Goal: Task Accomplishment & Management: Manage account settings

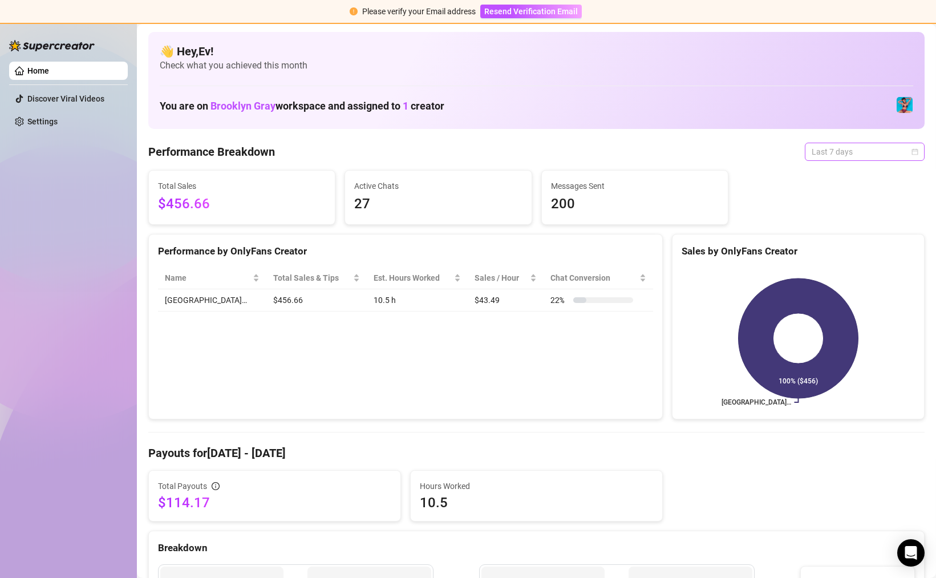
click at [860, 151] on span "Last 7 days" at bounding box center [865, 151] width 106 height 17
click at [849, 176] on div "Last 24 hours" at bounding box center [865, 174] width 102 height 13
click at [849, 152] on span "Last 24 hours" at bounding box center [865, 151] width 106 height 17
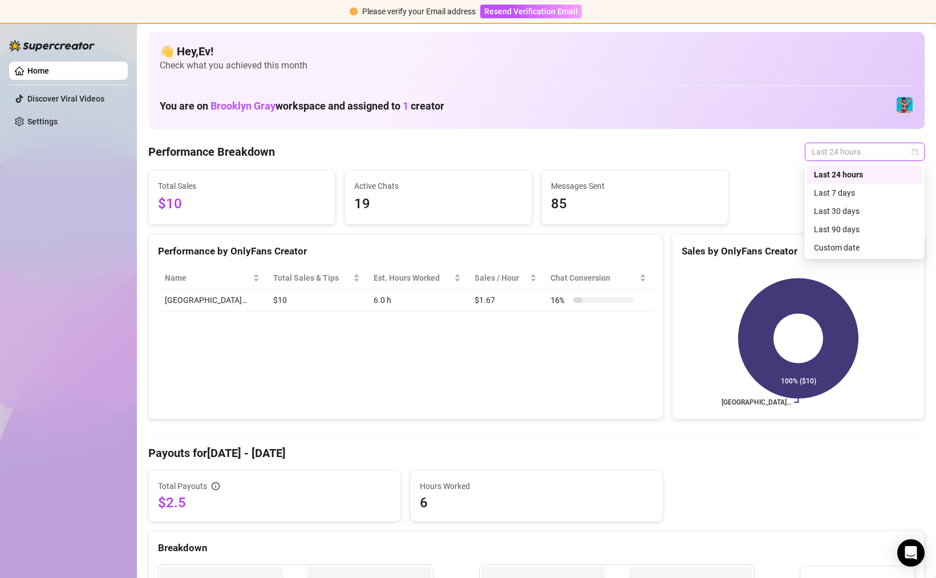
click at [846, 176] on div "Last 24 hours" at bounding box center [865, 174] width 102 height 13
click at [866, 151] on span "Last 24 hours" at bounding box center [865, 151] width 106 height 17
click at [856, 175] on div "Last 24 hours" at bounding box center [865, 174] width 102 height 13
click at [855, 175] on div "Last 24 hours" at bounding box center [865, 174] width 102 height 13
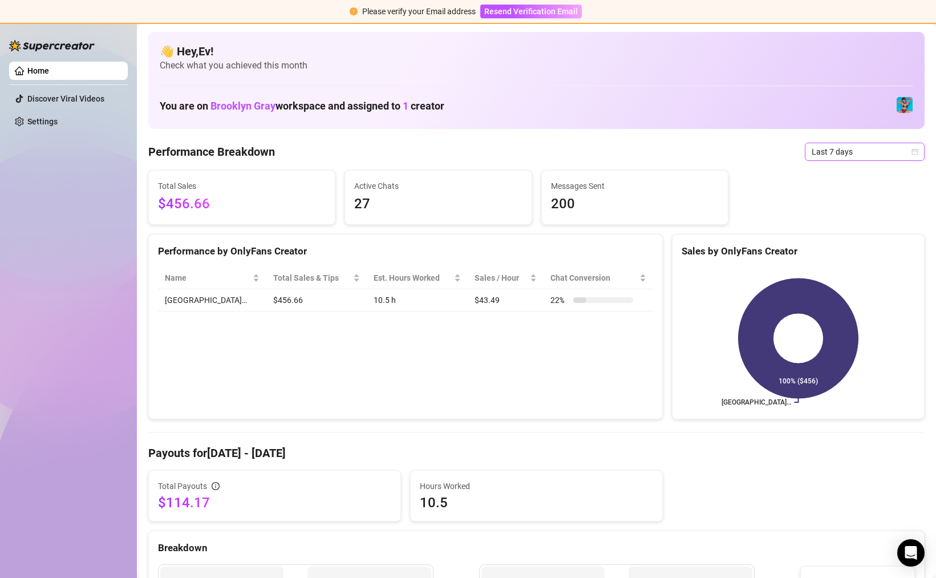
click at [845, 149] on span "Last 7 days" at bounding box center [865, 151] width 106 height 17
click at [845, 175] on div "Last 24 hours" at bounding box center [865, 174] width 102 height 13
click at [254, 196] on span "$10" at bounding box center [242, 204] width 168 height 22
click at [118, 16] on div "Please verify your Email address Resend Verification Email" at bounding box center [468, 12] width 936 height 24
click at [114, 10] on div "Please verify your Email address Resend Verification Email" at bounding box center [468, 12] width 936 height 24
